Goal: Task Accomplishment & Management: Manage account settings

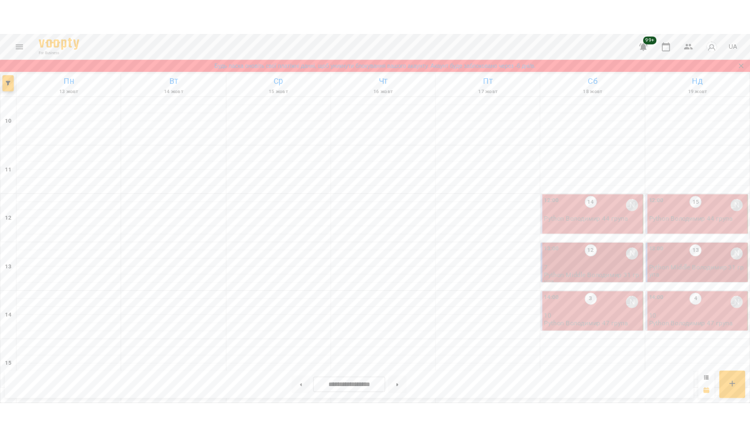
scroll to position [426, 0]
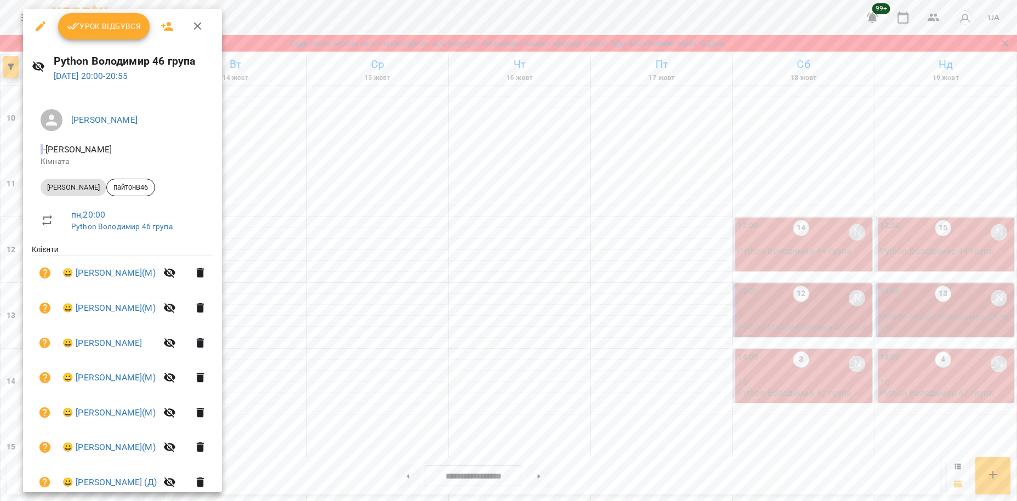
click at [102, 32] on span "Урок відбувся" at bounding box center [104, 26] width 75 height 13
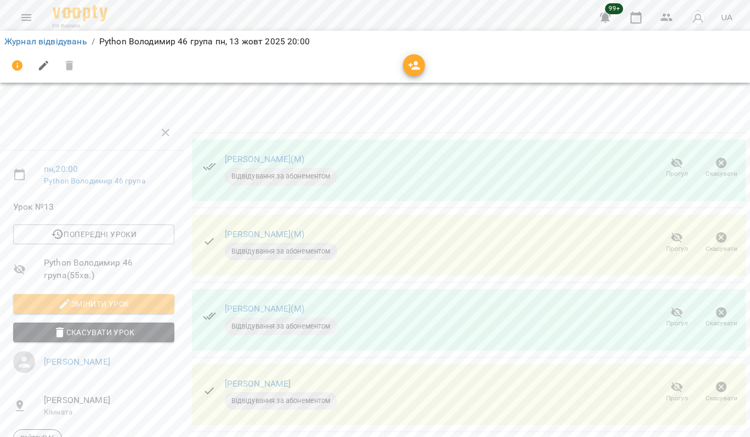
click at [671, 237] on icon "button" at bounding box center [676, 237] width 13 height 13
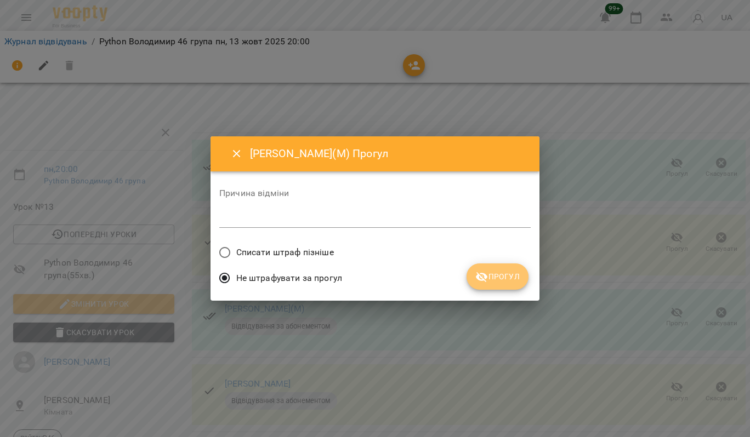
click at [516, 278] on span "Прогул" at bounding box center [497, 276] width 44 height 13
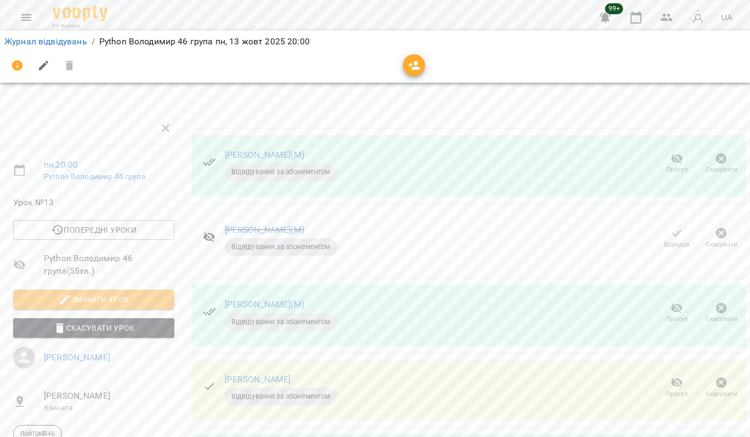
scroll to position [62, 0]
click at [671, 314] on span "Прогул" at bounding box center [677, 318] width 22 height 9
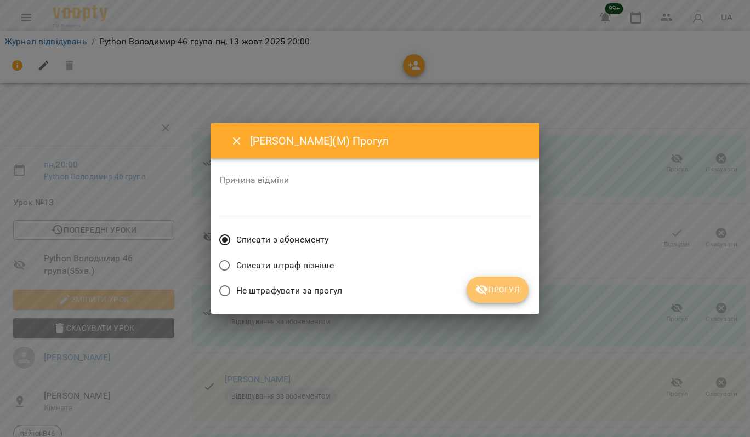
click at [512, 291] on span "Прогул" at bounding box center [497, 289] width 44 height 13
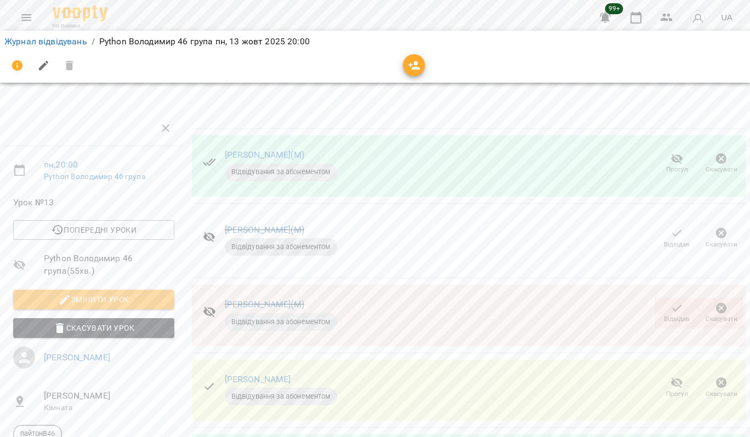
scroll to position [125, 0]
click at [674, 390] on span "Прогул" at bounding box center [677, 394] width 22 height 9
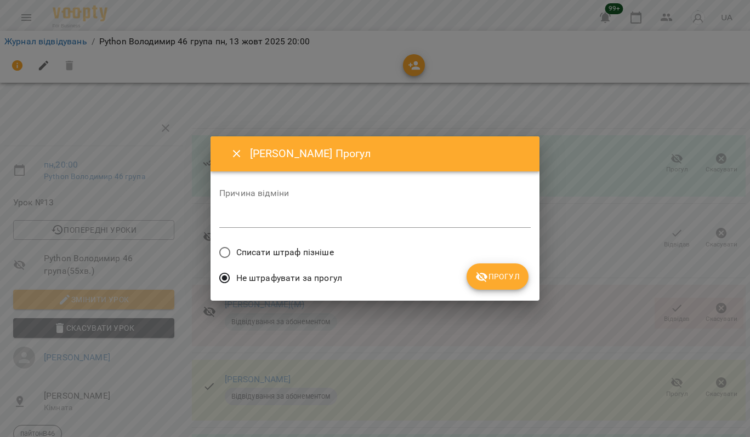
click at [511, 270] on button "Прогул" at bounding box center [497, 277] width 62 height 26
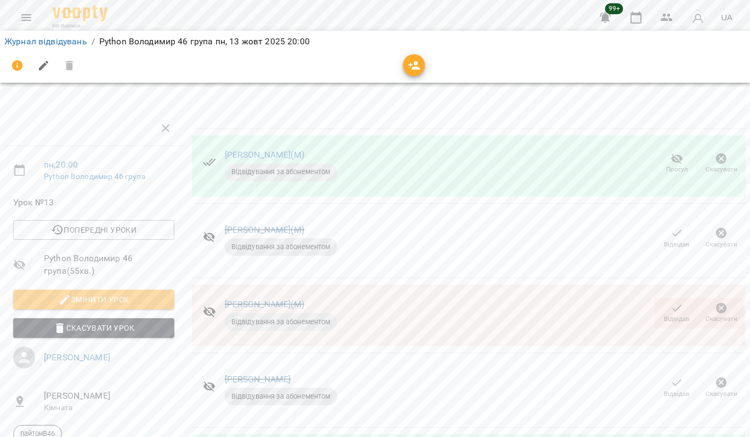
scroll to position [228, 0]
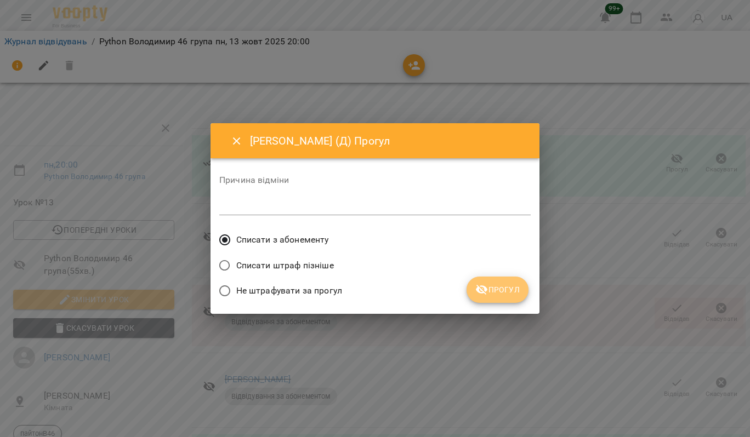
click at [511, 291] on span "Прогул" at bounding box center [497, 289] width 44 height 13
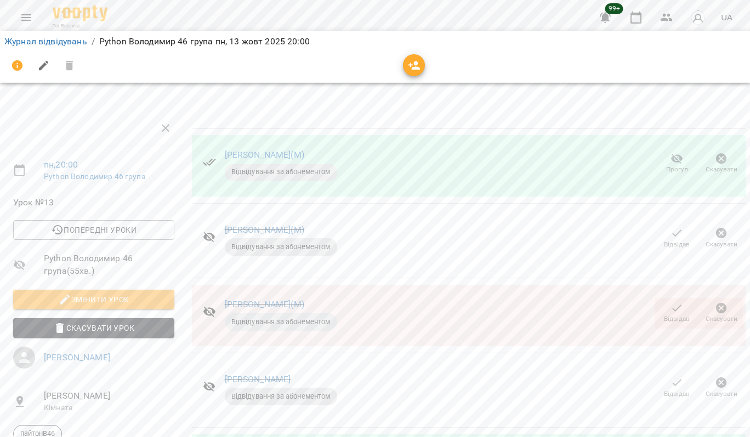
scroll to position [0, 0]
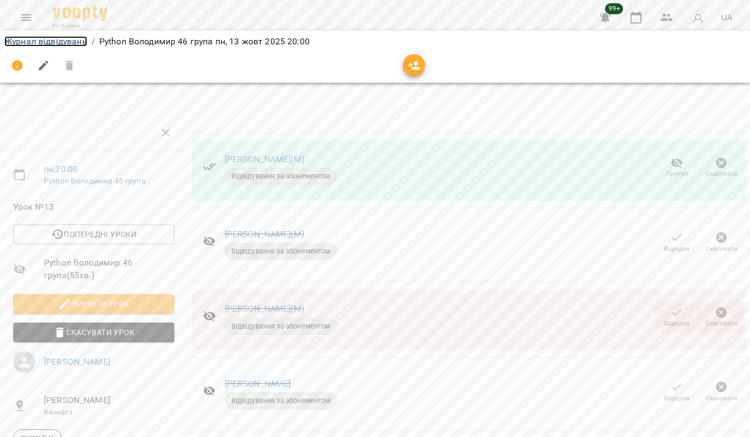
click at [58, 44] on link "Журнал відвідувань" at bounding box center [45, 41] width 83 height 10
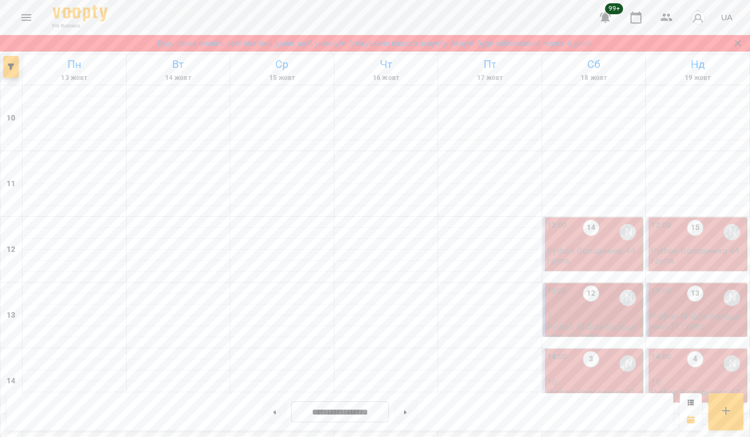
scroll to position [500, 0]
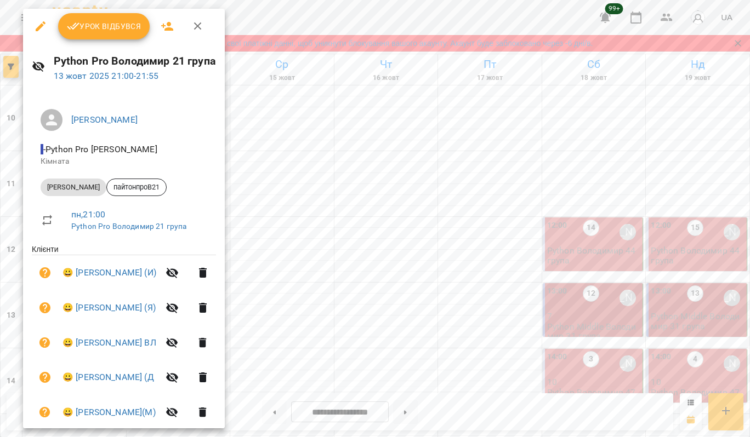
click at [357, 22] on div at bounding box center [375, 218] width 750 height 437
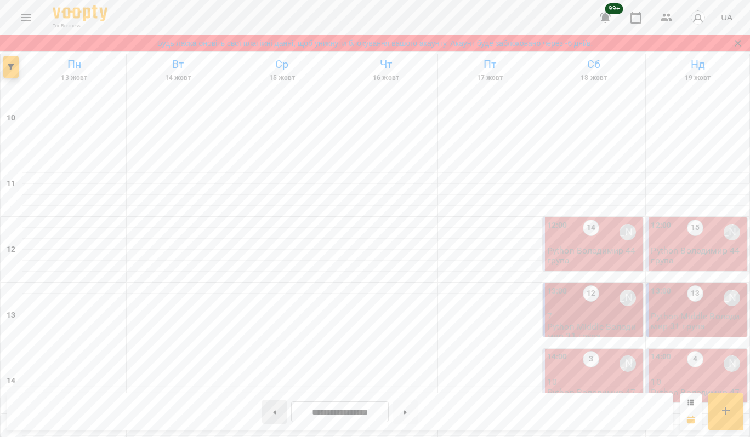
click at [271, 409] on button at bounding box center [274, 412] width 25 height 24
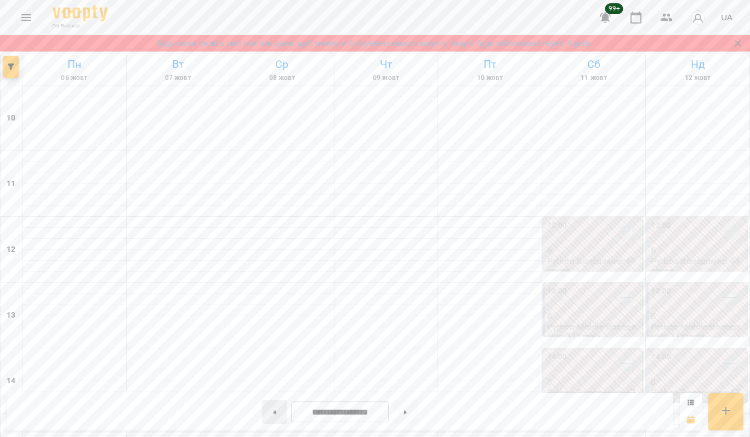
click at [271, 409] on button at bounding box center [274, 412] width 25 height 24
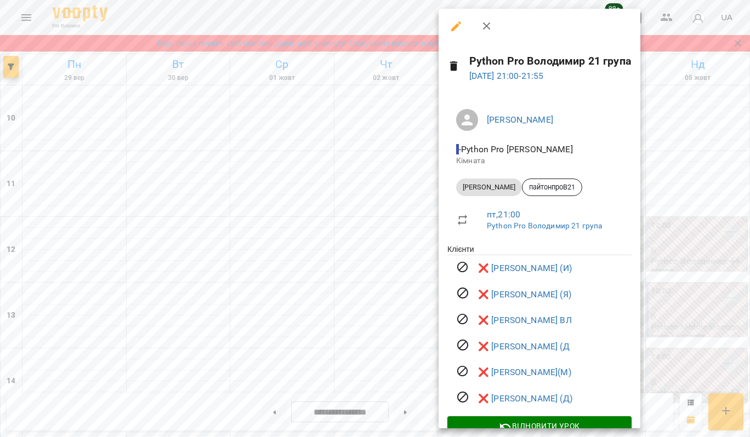
click at [665, 244] on div at bounding box center [375, 218] width 750 height 437
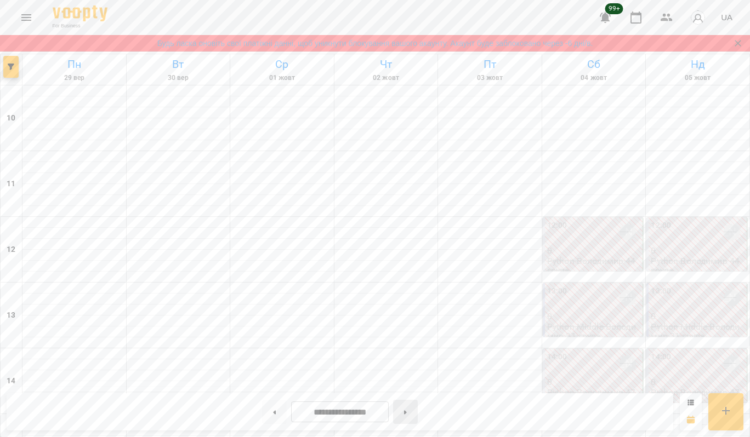
click at [417, 411] on button at bounding box center [405, 412] width 25 height 24
click at [407, 414] on icon at bounding box center [405, 412] width 3 height 4
type input "**********"
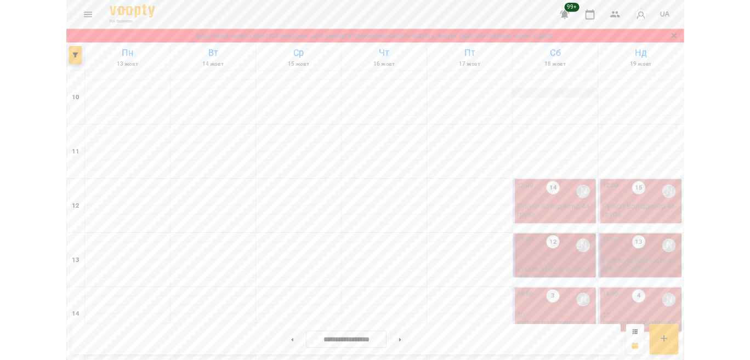
scroll to position [0, 0]
